Goal: Task Accomplishment & Management: Manage account settings

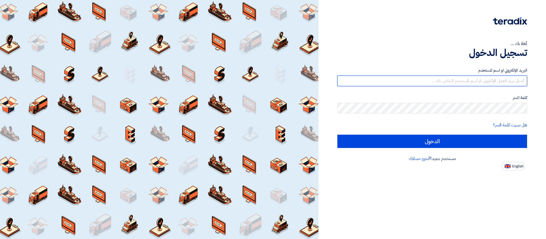
type input "[PERSON_NAME][EMAIL_ADDRESS][DOMAIN_NAME]"
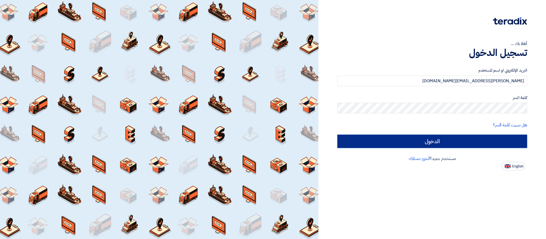
drag, startPoint x: 0, startPoint y: 0, endPoint x: 419, endPoint y: 145, distance: 443.3
click at [419, 145] on input "الدخول" at bounding box center [432, 141] width 190 height 13
type input "Sign in"
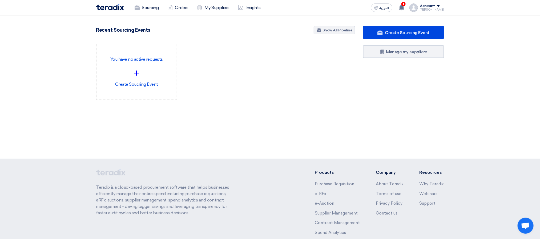
click at [227, 23] on section "3109 RFx remaining 9 Auctions remaining Create Sourcing Event" at bounding box center [270, 75] width 540 height 121
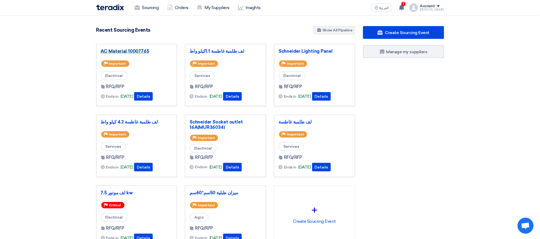
click at [134, 51] on link "AC Material 10007765" at bounding box center [137, 51] width 72 height 5
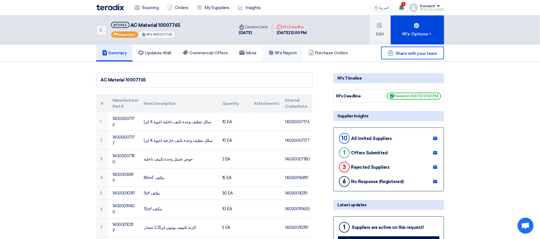
click at [291, 57] on link "RFx Report" at bounding box center [283, 53] width 40 height 17
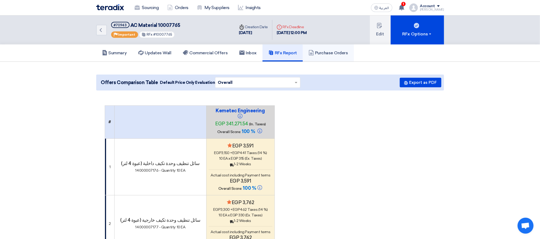
click at [325, 45] on link "Purchase Orders" at bounding box center [328, 53] width 51 height 17
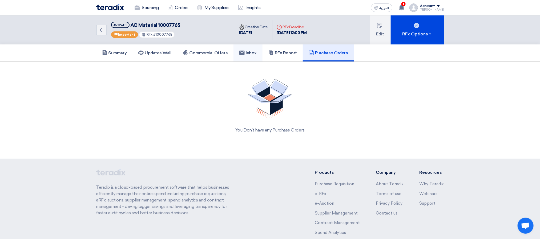
click at [257, 52] on h5 "Inbox" at bounding box center [247, 52] width 17 height 5
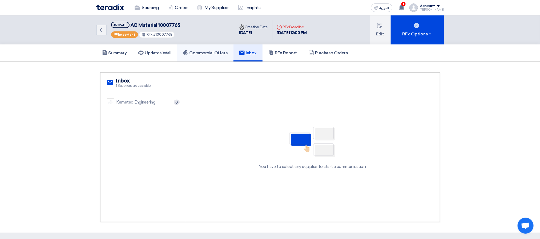
click at [206, 56] on link "Commercial Offers" at bounding box center [205, 53] width 57 height 17
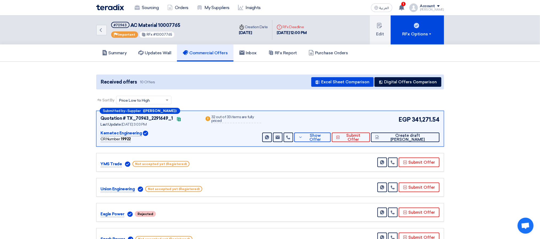
click at [392, 99] on div "Sort By Sort by × Price Low to High ×" at bounding box center [270, 103] width 348 height 15
click at [381, 59] on div "Summary Updates Wall Commercial Offers Inbox RFx Report Purchase Orders" at bounding box center [270, 53] width 348 height 17
click at [384, 34] on button "Edit" at bounding box center [380, 29] width 21 height 29
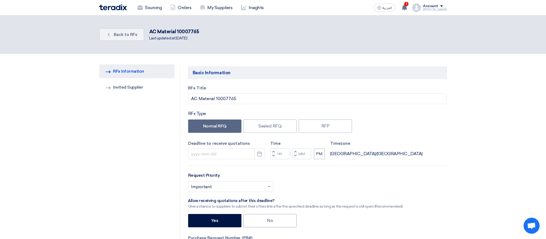
type input "[DATE]"
type input "12"
type input "00"
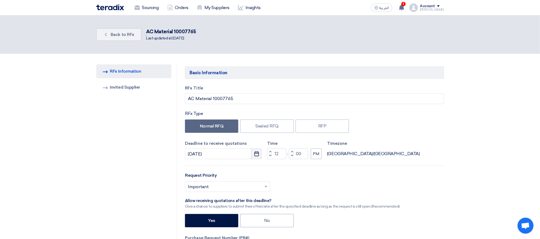
click at [257, 158] on button "Pick a date" at bounding box center [256, 154] width 11 height 11
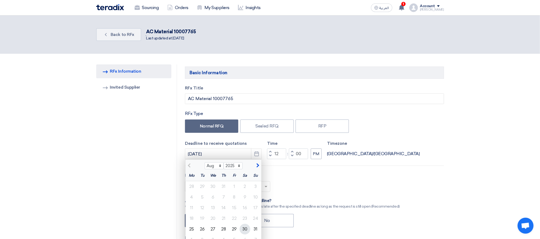
click at [246, 230] on div "30" at bounding box center [245, 229] width 11 height 11
type input "[DATE]"
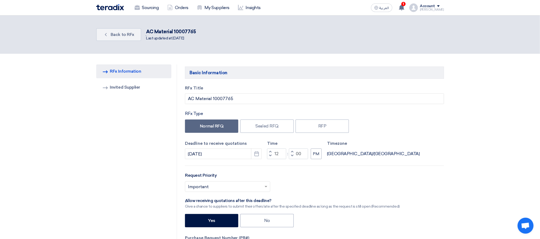
click at [347, 183] on div "Select priority... × Important ×" at bounding box center [314, 189] width 259 height 15
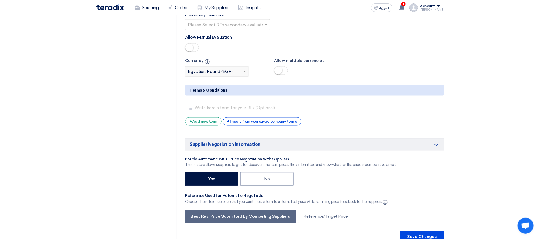
scroll to position [1743, 0]
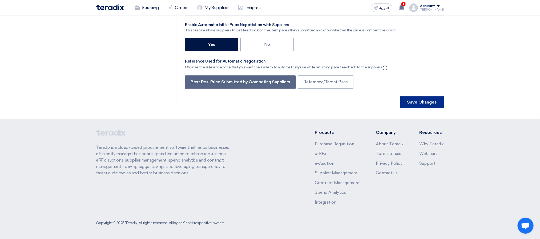
click at [434, 106] on button "Save Changes" at bounding box center [422, 102] width 44 height 12
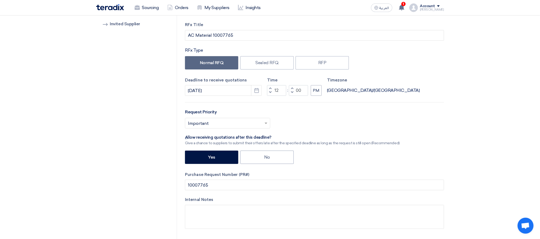
scroll to position [0, 0]
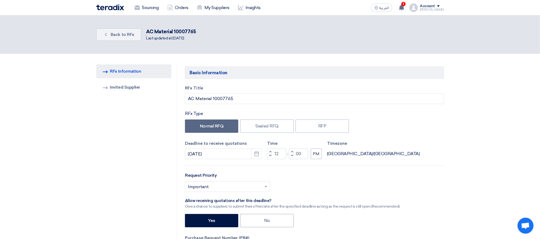
click at [438, 137] on div "RFx Title AC Material 10007765 RFx Type Normal RFQ Sealed RFQ RFP Deadline to r…" at bounding box center [314, 193] width 267 height 216
click at [151, 68] on link "RFQ Information RFx Information" at bounding box center [133, 72] width 75 height 14
click at [112, 86] on link "Invited Suppliers Invited Supplier" at bounding box center [133, 88] width 75 height 14
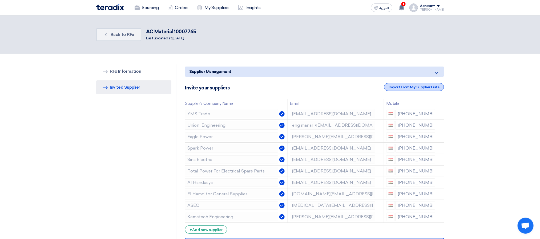
click at [393, 84] on div "Import From My Supplier Lists" at bounding box center [414, 87] width 60 height 8
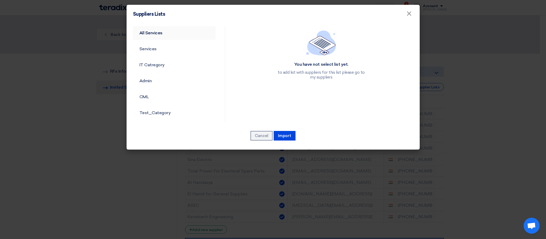
click at [163, 31] on link "All Services" at bounding box center [174, 33] width 83 height 14
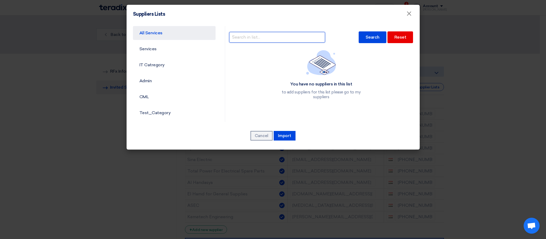
click at [302, 36] on input "text" at bounding box center [277, 37] width 96 height 11
click at [268, 41] on input "SPAR" at bounding box center [277, 37] width 96 height 11
click at [268, 35] on input "SPAR" at bounding box center [277, 37] width 96 height 11
click at [271, 33] on input "SPARK" at bounding box center [277, 37] width 96 height 11
click at [376, 36] on div "Search" at bounding box center [373, 37] width 28 height 12
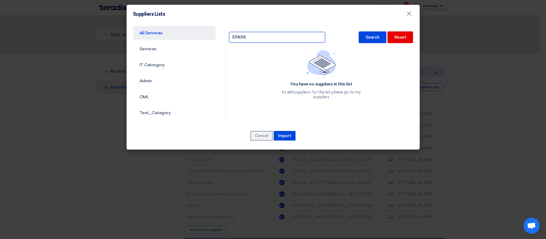
drag, startPoint x: 242, startPoint y: 37, endPoint x: 250, endPoint y: 44, distance: 11.3
click at [242, 37] on input "SPARK" at bounding box center [277, 37] width 96 height 11
type input "Spark"
click at [369, 39] on div "Search" at bounding box center [373, 37] width 28 height 12
click at [176, 34] on link "All Services" at bounding box center [174, 33] width 83 height 14
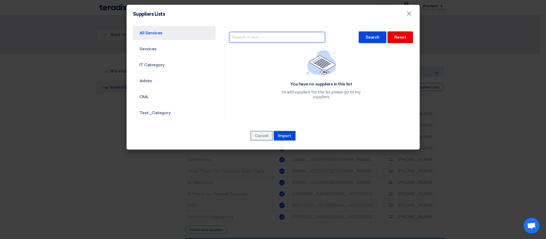
click at [269, 40] on input "text" at bounding box center [277, 37] width 96 height 11
type input "spark"
click at [373, 34] on div "Search" at bounding box center [373, 37] width 28 height 12
click at [366, 34] on div "Search" at bounding box center [373, 37] width 28 height 12
click at [411, 15] on span "×" at bounding box center [409, 15] width 5 height 11
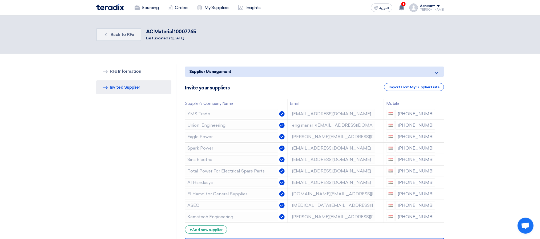
click at [411, 80] on app-invite-partners "Supplier Management Minimize/Maximize Category Invite your suppliers Import Fro…" at bounding box center [314, 150] width 259 height 166
click at [410, 91] on div "Import From My Supplier Lists" at bounding box center [414, 87] width 60 height 8
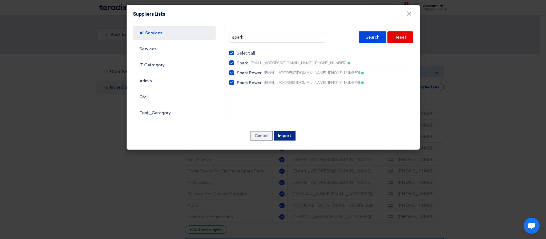
click at [291, 138] on button "Import" at bounding box center [285, 136] width 22 height 10
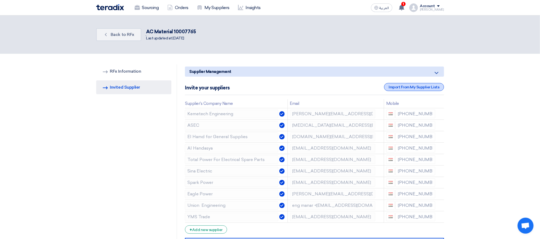
click at [397, 87] on div "Import From My Supplier Lists" at bounding box center [414, 87] width 60 height 8
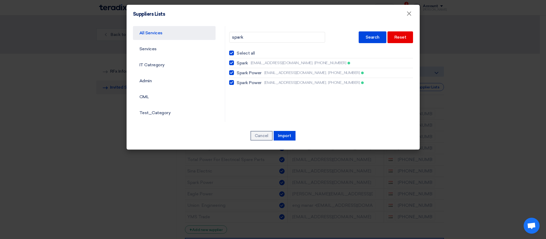
drag, startPoint x: 318, startPoint y: 10, endPoint x: 325, endPoint y: 42, distance: 32.3
click at [325, 42] on div "Suppliers Lists × All Services Services IT Catregory Admin CML Test_Category [G…" at bounding box center [273, 77] width 293 height 145
click at [283, 136] on button "Import" at bounding box center [285, 136] width 22 height 10
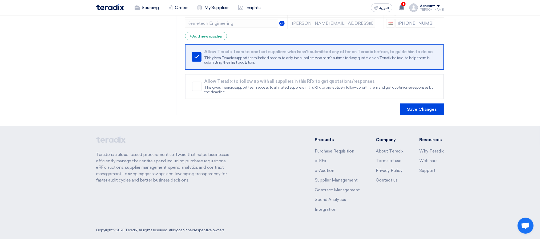
scroll to position [201, 0]
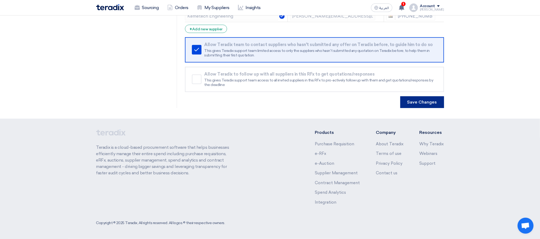
click at [429, 103] on button "Save Changes" at bounding box center [422, 102] width 44 height 12
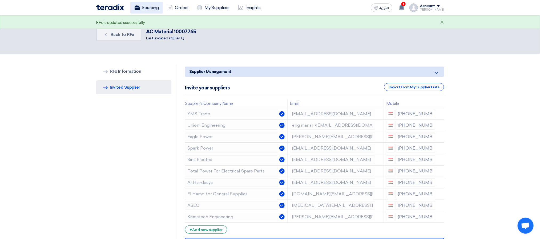
click at [139, 5] on icon at bounding box center [137, 7] width 5 height 5
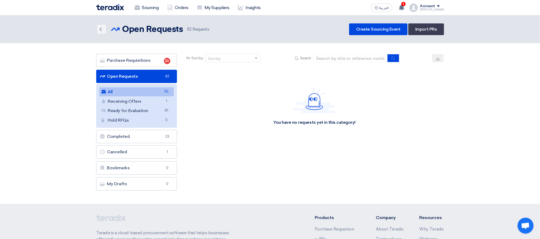
click at [287, 31] on div "Back Open Requests Open Requests 82 Requests Create Sourcing Event Import PRs" at bounding box center [270, 29] width 348 height 12
click at [145, 104] on link "Receiving Offers Receiving Offers 1" at bounding box center [136, 101] width 75 height 9
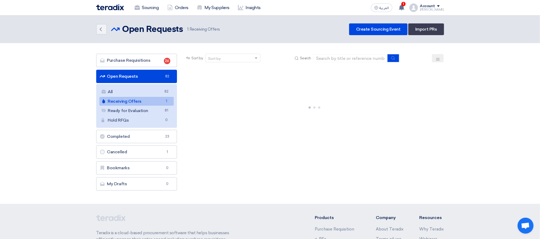
click at [283, 30] on div "Back Open Requests Open Requests 1 Receiving Offers Create Sourcing Event Impor…" at bounding box center [270, 29] width 348 height 12
click at [245, 26] on div "Back Open Requests Open Requests 1 Receiving Offers Create Sourcing Event Impor…" at bounding box center [270, 29] width 348 height 12
drag, startPoint x: 237, startPoint y: 30, endPoint x: 118, endPoint y: 23, distance: 119.3
click at [118, 23] on div "Back Open Requests Open Requests 1 Receiving Offers Create Sourcing Event Impor…" at bounding box center [270, 29] width 348 height 12
click at [202, 31] on span "1 Receiving Offers" at bounding box center [203, 29] width 33 height 6
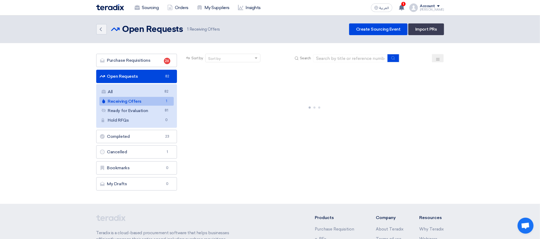
drag, startPoint x: 234, startPoint y: 27, endPoint x: 119, endPoint y: 26, distance: 114.1
click at [119, 26] on div "Back Open Requests Open Requests 1 Receiving Offers Create Sourcing Event Impor…" at bounding box center [270, 29] width 348 height 12
